Goal: Task Accomplishment & Management: Manage account settings

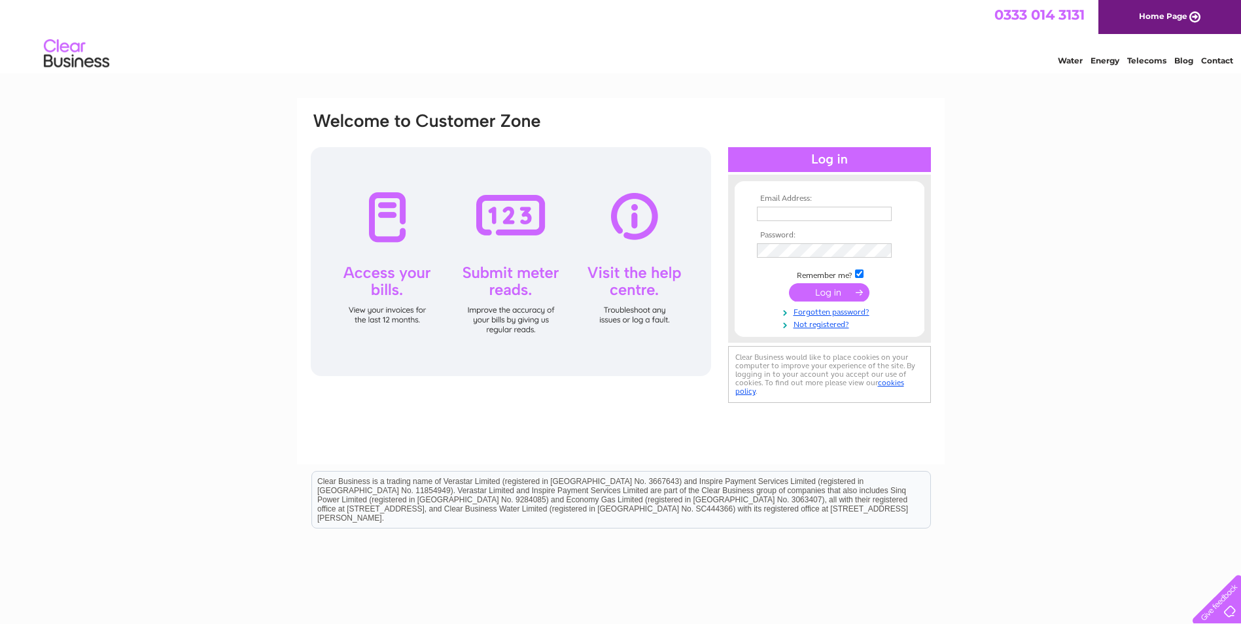
type input "[EMAIL_ADDRESS][DOMAIN_NAME]"
click at [820, 290] on input "submit" at bounding box center [829, 292] width 80 height 18
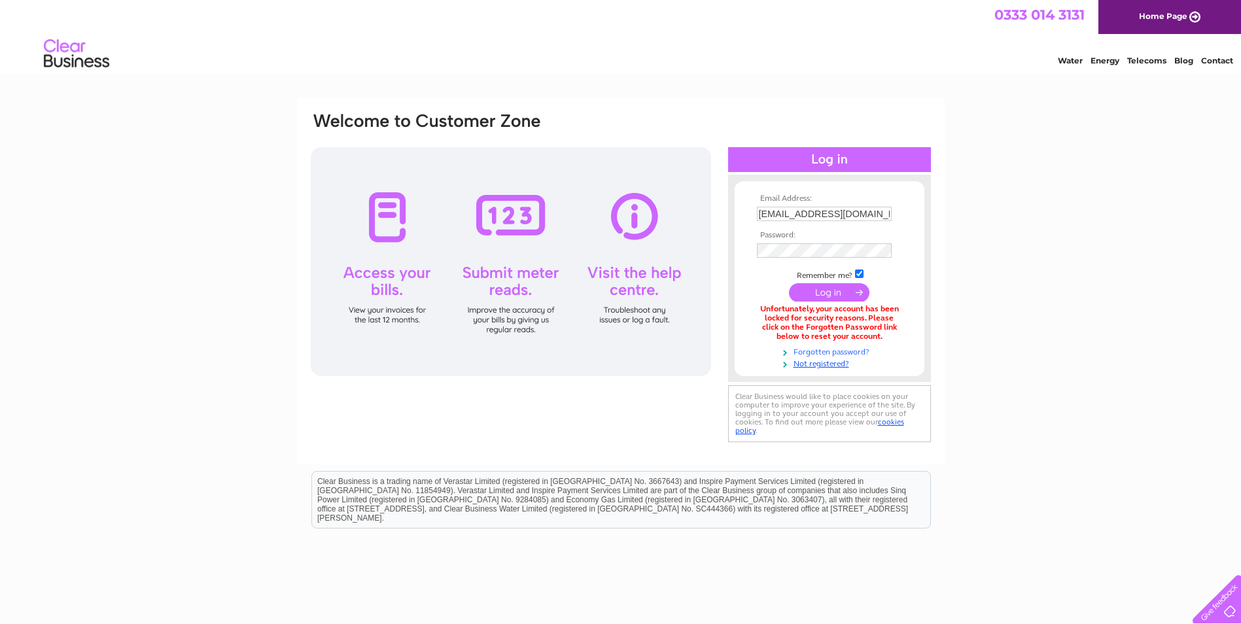
click at [822, 351] on link "Forgotten password?" at bounding box center [831, 351] width 148 height 12
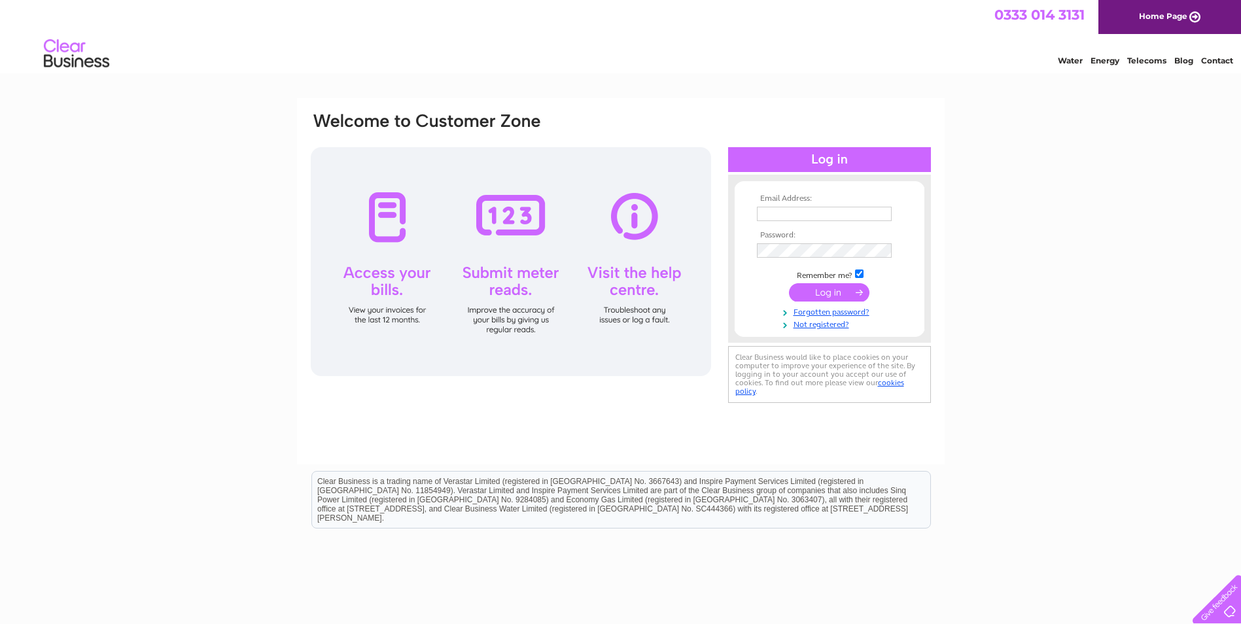
type input "[EMAIL_ADDRESS][DOMAIN_NAME]"
click at [831, 292] on input "submit" at bounding box center [829, 292] width 80 height 18
